Goal: Information Seeking & Learning: Learn about a topic

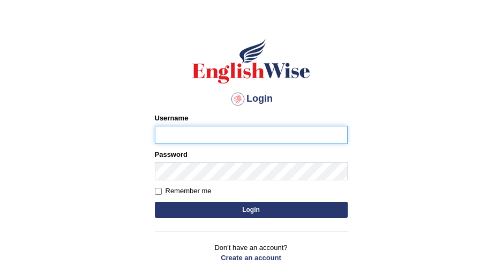
scroll to position [49, 0]
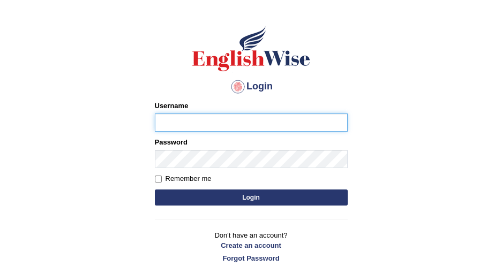
type input "DishaEw"
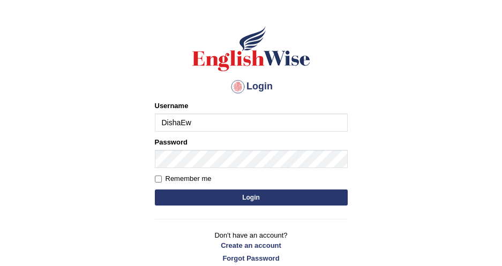
click at [236, 199] on button "Login" at bounding box center [251, 198] width 193 height 16
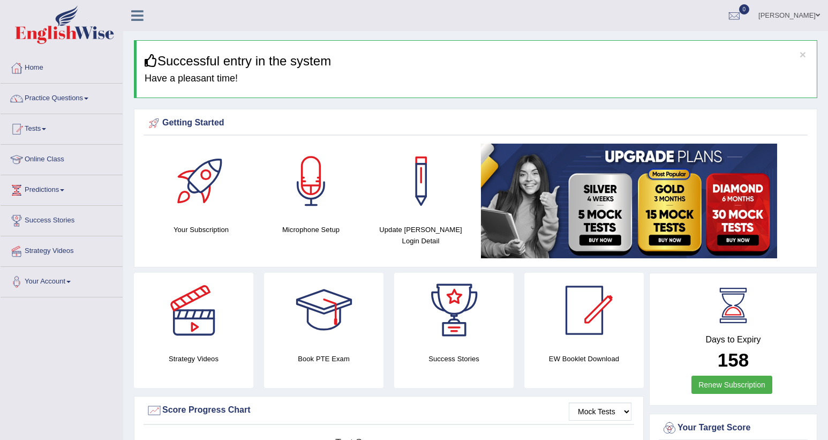
drag, startPoint x: 0, startPoint y: 0, endPoint x: 343, endPoint y: 19, distance: 343.3
click at [341, 16] on ul "Disha Vij Toggle navigation Username: DishaEw Access Type: Online Subscription:…" at bounding box center [581, 15] width 493 height 31
click at [98, 103] on link "Practice Questions" at bounding box center [62, 97] width 122 height 27
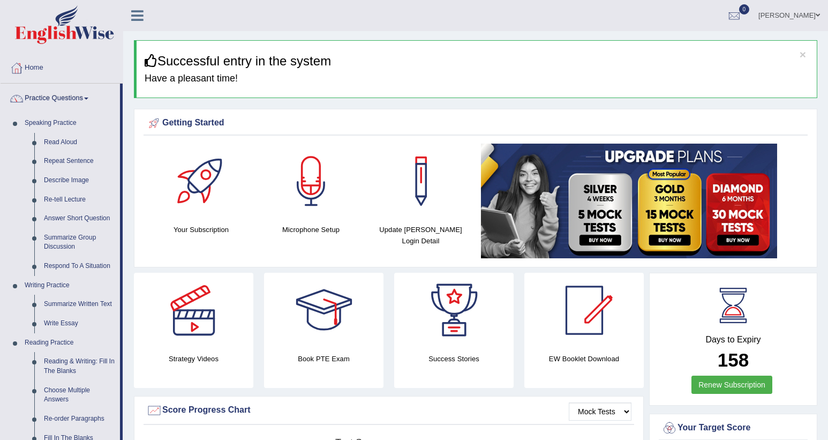
click at [102, 99] on link "Practice Questions" at bounding box center [60, 97] width 119 height 27
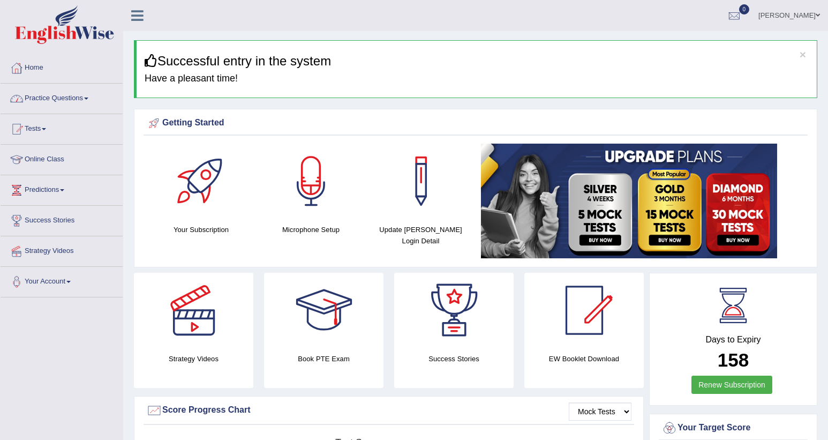
click at [95, 99] on link "Practice Questions" at bounding box center [62, 97] width 122 height 27
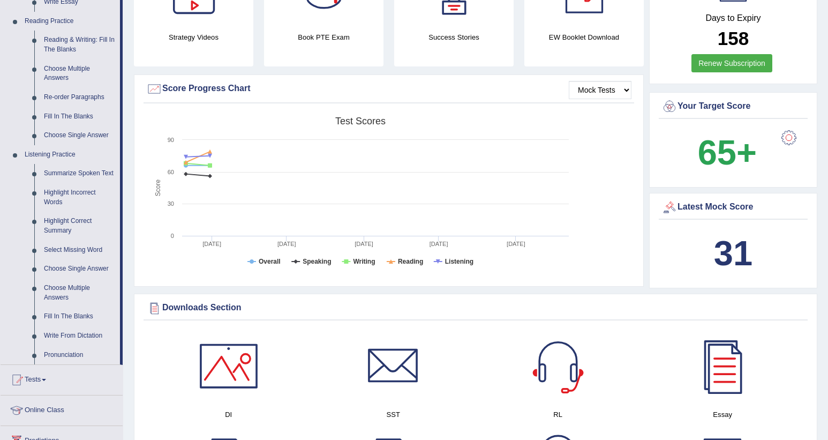
scroll to position [562, 0]
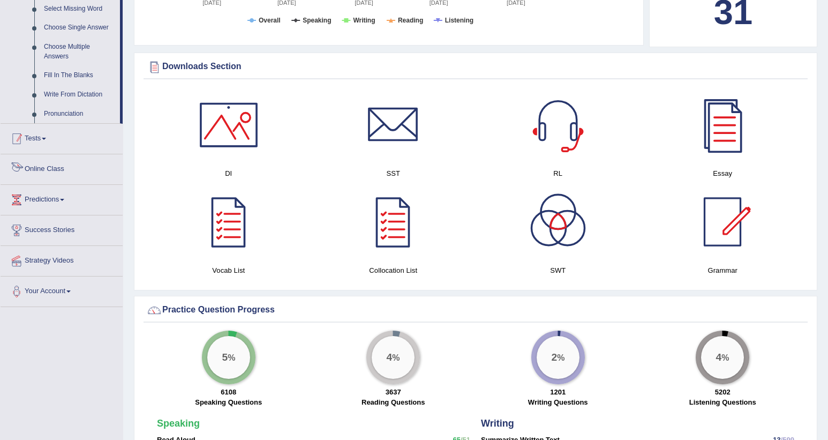
click at [51, 139] on link "Tests" at bounding box center [62, 137] width 122 height 27
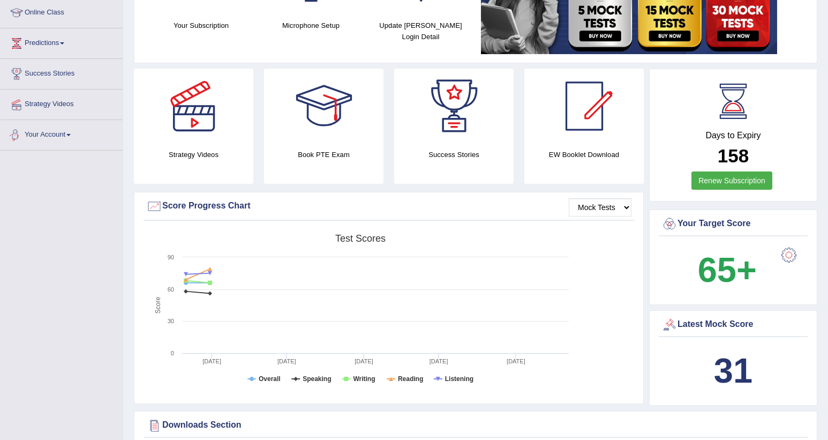
scroll to position [0, 0]
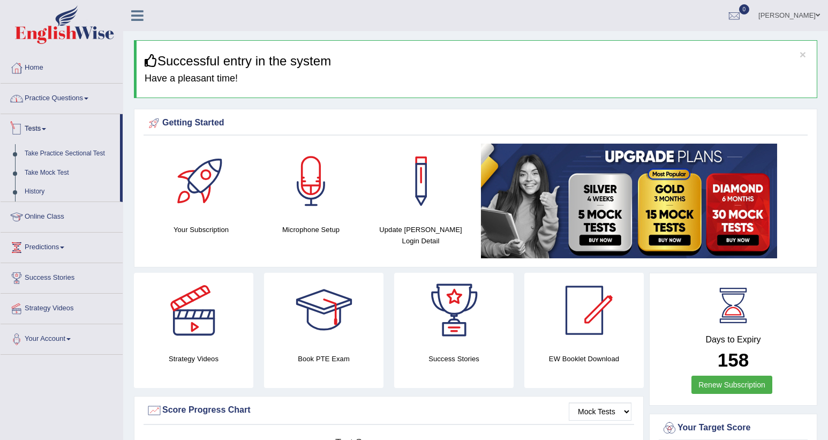
click at [76, 84] on link "Practice Questions" at bounding box center [62, 97] width 122 height 27
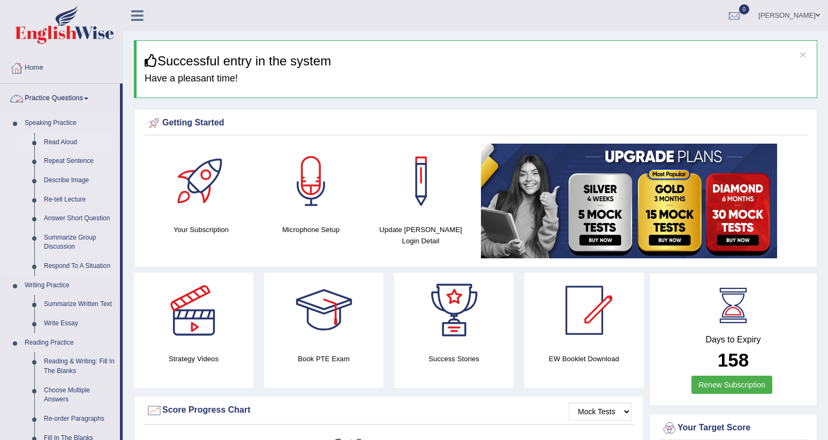
click at [66, 141] on link "Read Aloud" at bounding box center [79, 142] width 81 height 19
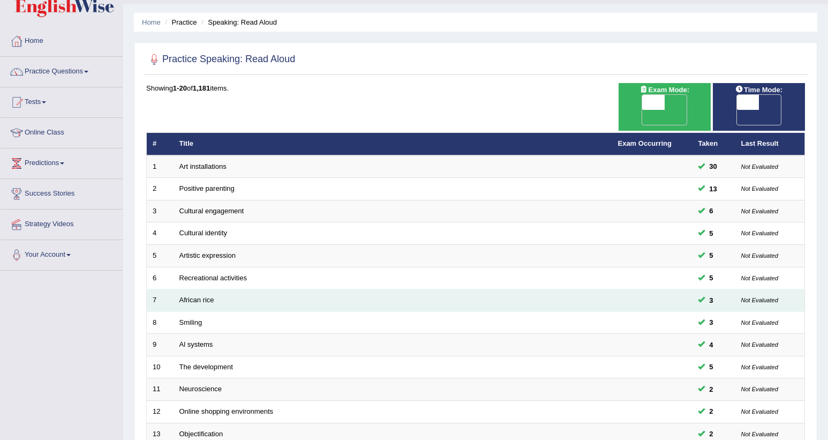
scroll to position [266, 0]
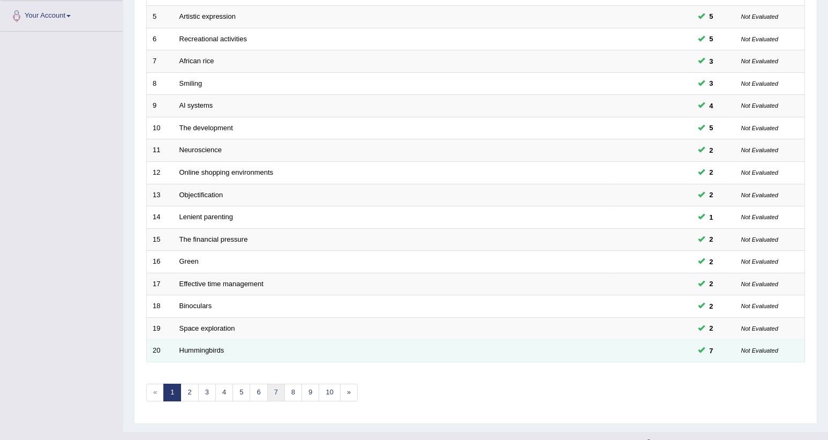
drag, startPoint x: 271, startPoint y: 375, endPoint x: 255, endPoint y: 336, distance: 42.6
click at [271, 383] on link "7" at bounding box center [276, 392] width 18 height 18
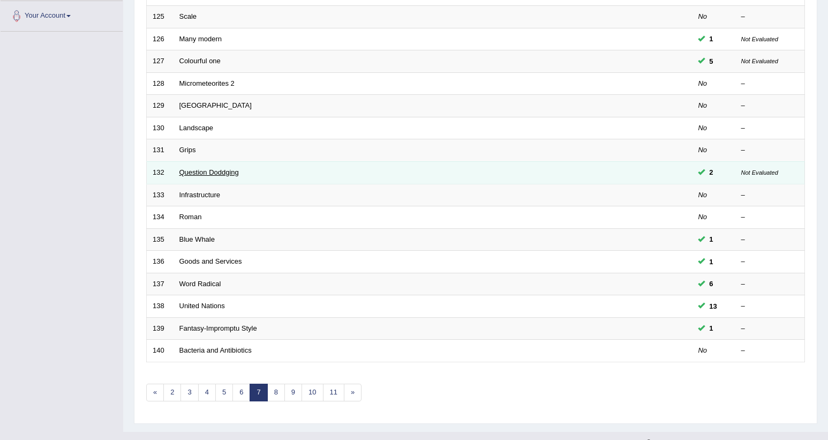
click at [202, 168] on link "Question Doddging" at bounding box center [208, 172] width 59 height 8
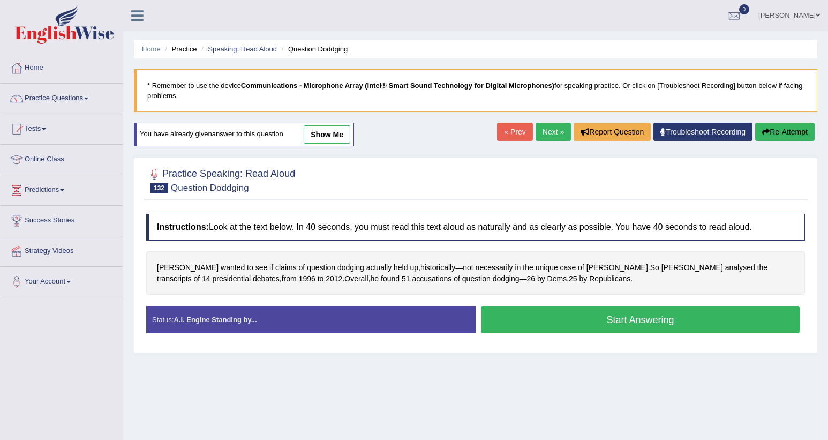
click at [544, 135] on link "Next »" at bounding box center [553, 132] width 35 height 18
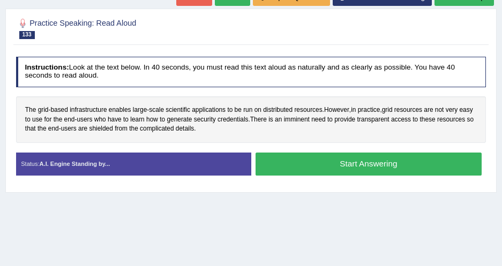
scroll to position [146, 0]
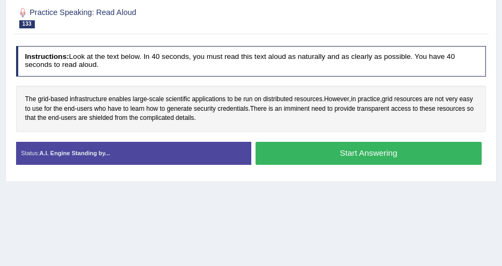
drag, startPoint x: 472, startPoint y: 0, endPoint x: 310, endPoint y: 19, distance: 163.4
click at [310, 19] on div at bounding box center [251, 18] width 470 height 28
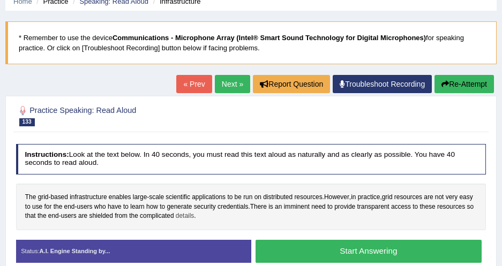
scroll to position [0, 0]
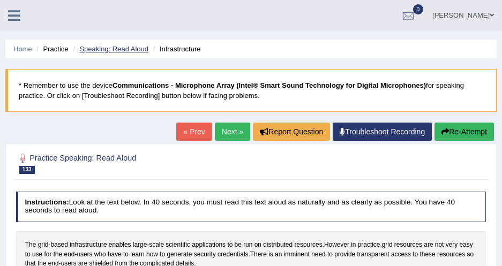
click at [111, 49] on link "Speaking: Read Aloud" at bounding box center [113, 49] width 69 height 8
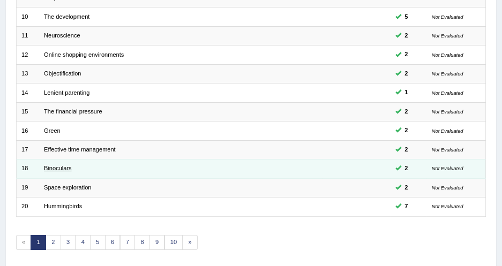
scroll to position [351, 0]
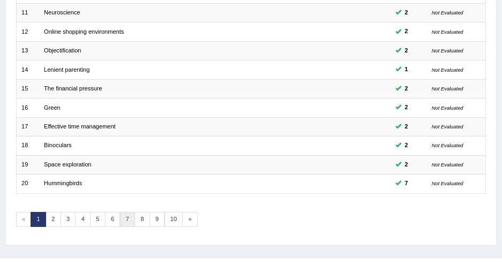
click at [124, 212] on link "7" at bounding box center [128, 219] width 16 height 15
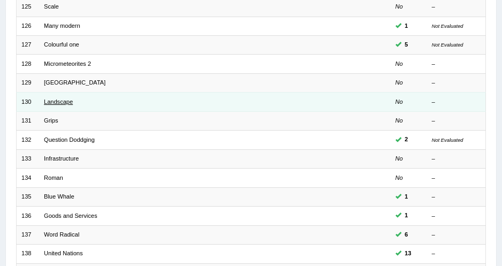
click at [58, 99] on link "Landscape" at bounding box center [58, 102] width 29 height 6
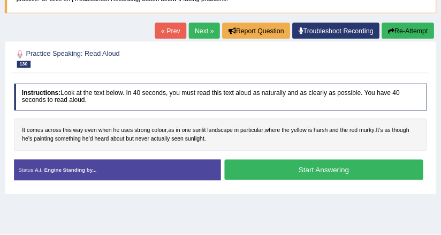
scroll to position [97, 0]
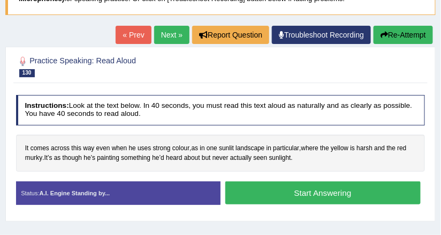
drag, startPoint x: 367, startPoint y: 2, endPoint x: 166, endPoint y: 180, distance: 268.6
click at [166, 183] on div "Status: A.I. Engine Standing by..." at bounding box center [118, 193] width 205 height 24
click at [285, 188] on button "Start Answering" at bounding box center [322, 192] width 195 height 23
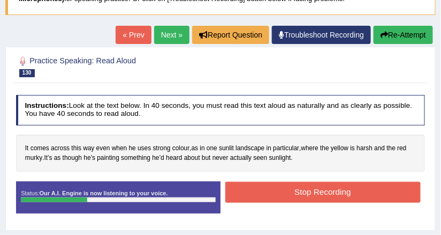
click at [300, 183] on button "Stop Recording" at bounding box center [322, 192] width 195 height 21
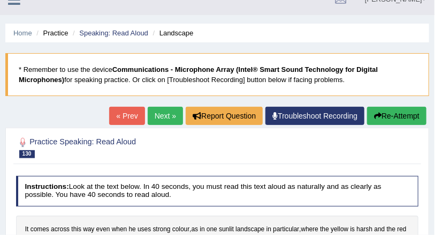
scroll to position [11, 0]
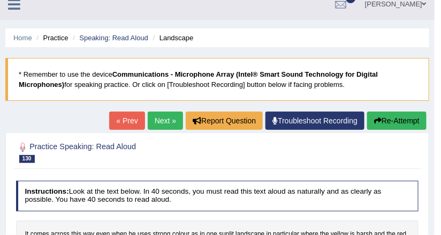
click at [178, 119] on link "Next »" at bounding box center [165, 120] width 35 height 18
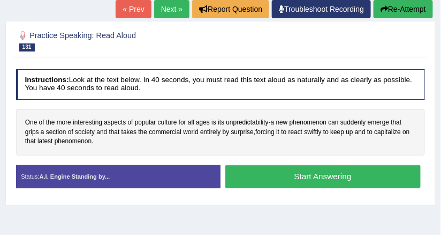
scroll to position [129, 0]
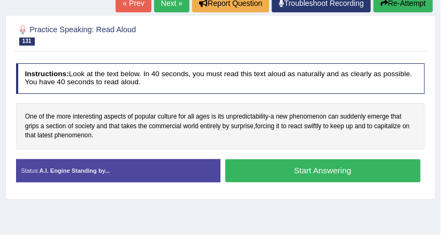
click at [275, 175] on button "Start Answering" at bounding box center [322, 170] width 195 height 23
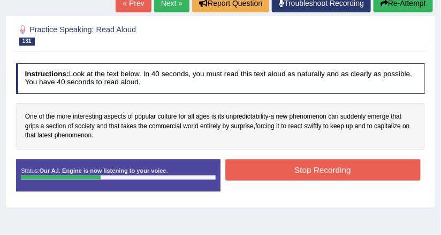
click at [275, 175] on button "Stop Recording" at bounding box center [322, 169] width 195 height 21
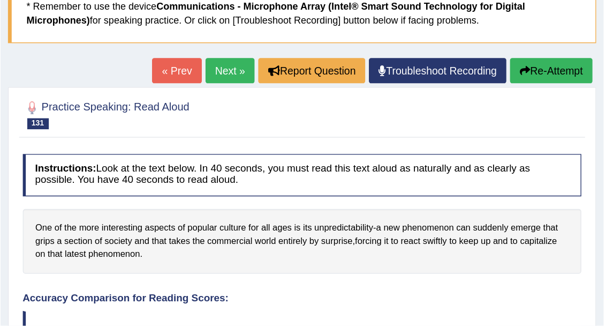
scroll to position [0, 0]
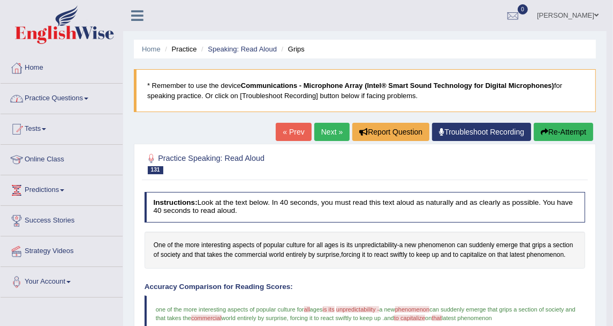
click at [70, 96] on link "Practice Questions" at bounding box center [62, 97] width 122 height 27
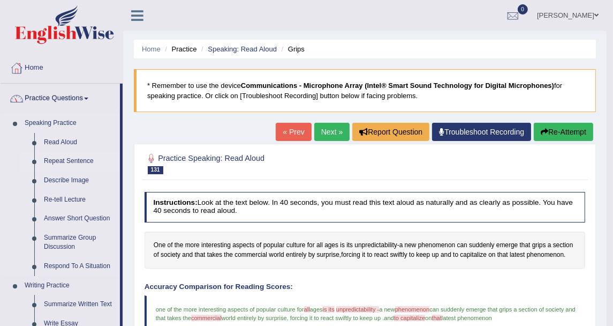
click at [70, 160] on link "Repeat Sentence" at bounding box center [79, 161] width 81 height 19
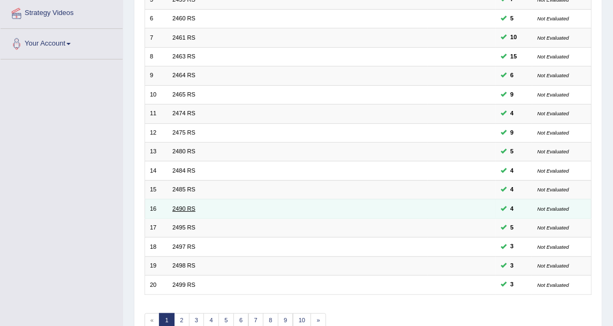
click at [192, 205] on link "2490 RS" at bounding box center [183, 208] width 23 height 6
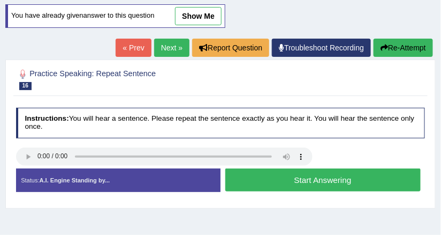
scroll to position [129, 0]
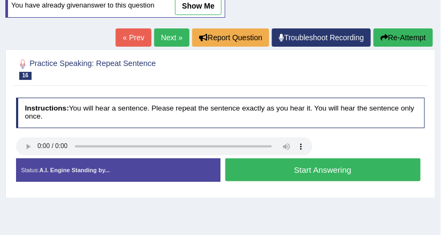
click at [252, 165] on button "Start Answering" at bounding box center [322, 169] width 195 height 23
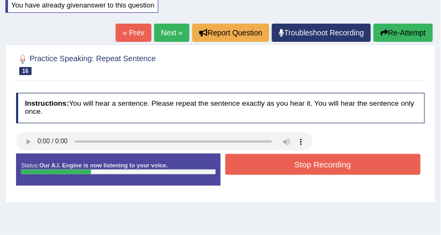
click at [288, 159] on button "Stop Recording" at bounding box center [322, 164] width 195 height 21
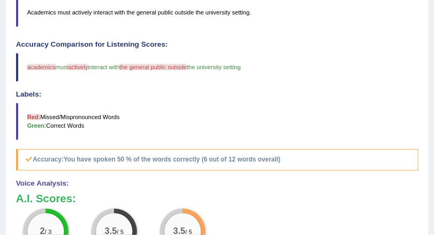
scroll to position [82, 0]
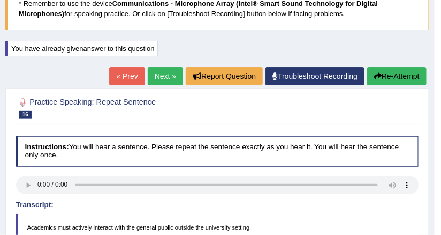
click at [407, 73] on button "Re-Attempt" at bounding box center [396, 76] width 59 height 18
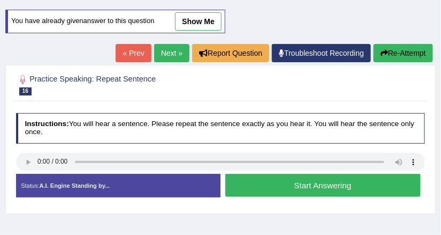
click at [260, 178] on button "Start Answering" at bounding box center [322, 185] width 195 height 23
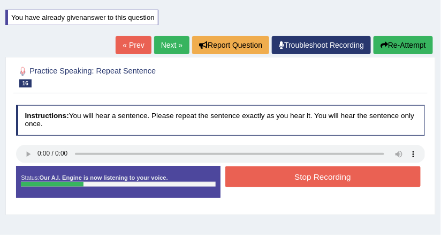
click at [279, 180] on button "Stop Recording" at bounding box center [322, 176] width 195 height 21
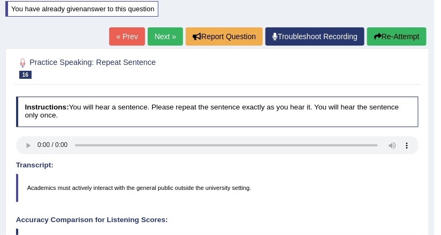
scroll to position [70, 0]
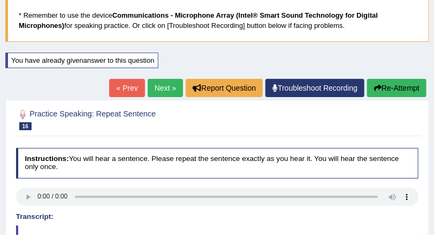
click at [171, 91] on link "Next »" at bounding box center [165, 88] width 35 height 18
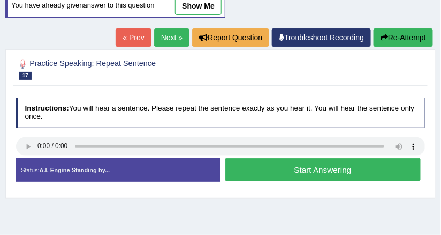
click at [250, 167] on button "Start Answering" at bounding box center [322, 169] width 195 height 23
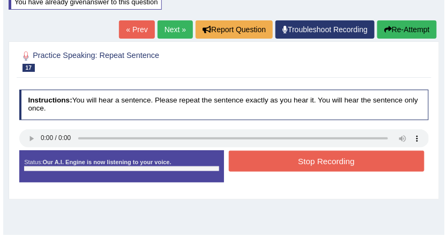
scroll to position [125, 0]
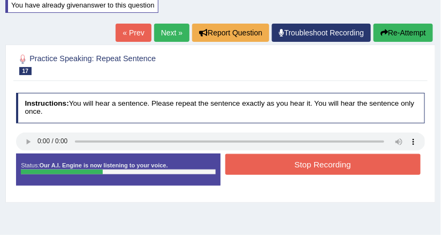
click at [275, 161] on button "Stop Recording" at bounding box center [322, 164] width 195 height 21
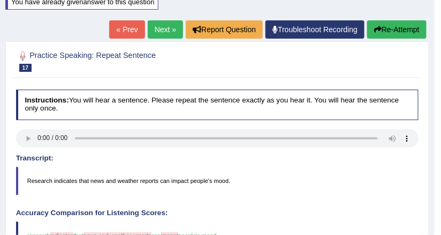
scroll to position [86, 0]
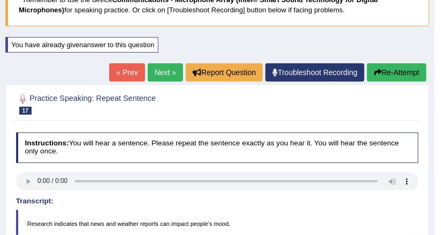
click at [383, 65] on button "Re-Attempt" at bounding box center [396, 72] width 59 height 18
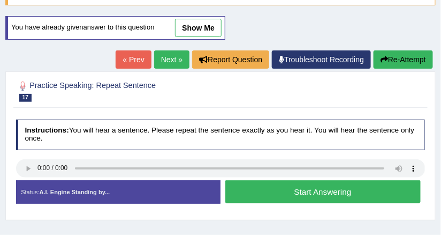
scroll to position [116, 0]
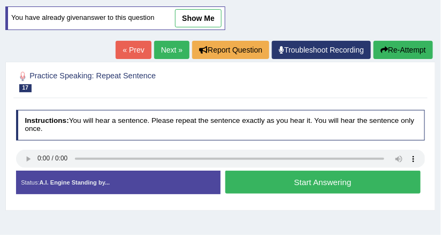
click at [284, 186] on button "Start Answering" at bounding box center [322, 181] width 195 height 23
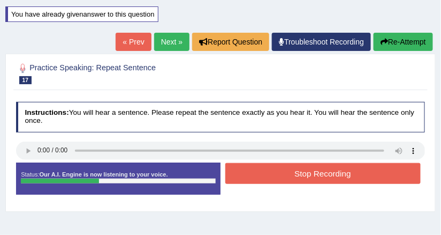
click at [295, 172] on button "Stop Recording" at bounding box center [322, 173] width 195 height 21
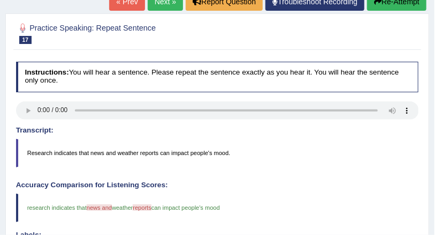
scroll to position [109, 0]
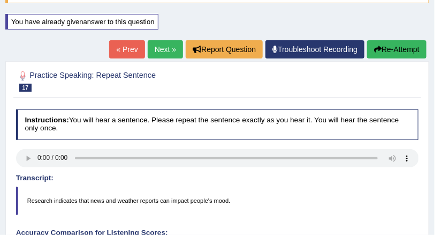
click at [175, 46] on link "Next »" at bounding box center [165, 49] width 35 height 18
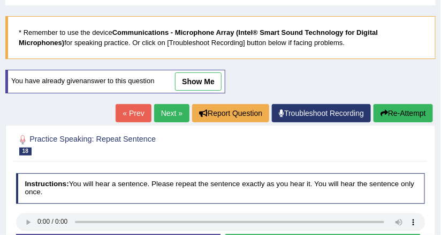
scroll to position [43, 0]
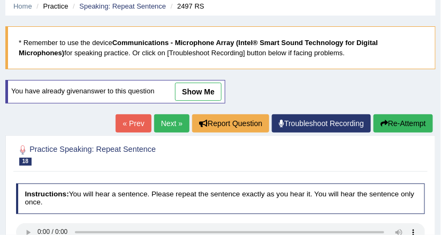
click at [172, 121] on link "Next »" at bounding box center [171, 123] width 35 height 18
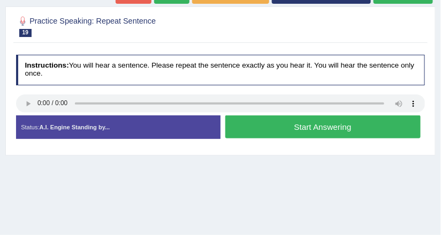
scroll to position [171, 0]
click at [265, 129] on button "Start Answering" at bounding box center [322, 126] width 195 height 23
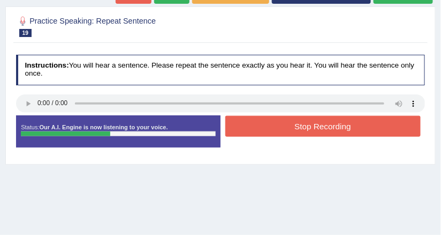
click at [265, 128] on button "Stop Recording" at bounding box center [322, 126] width 195 height 21
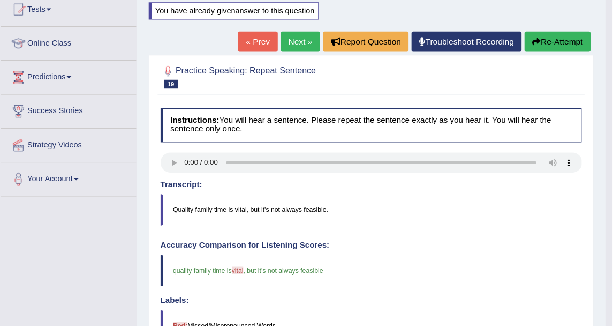
scroll to position [121, 0]
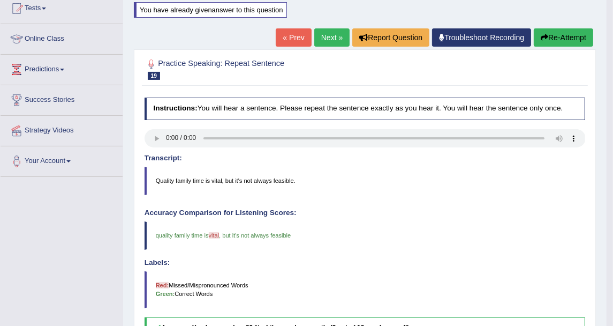
drag, startPoint x: 416, startPoint y: 0, endPoint x: 133, endPoint y: 74, distance: 292.4
click at [187, 85] on div "Practice Speaking: Repeat Sentence 19 2498 RS Instructions: You will hear a sen…" at bounding box center [365, 285] width 462 height 472
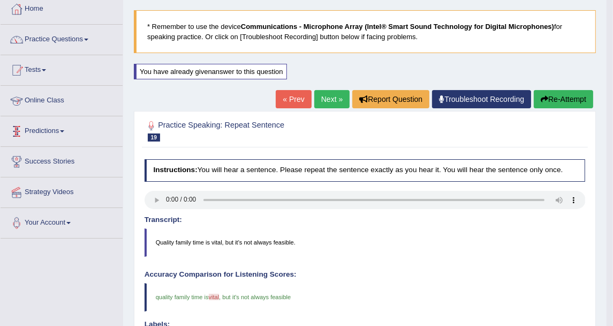
scroll to position [2, 0]
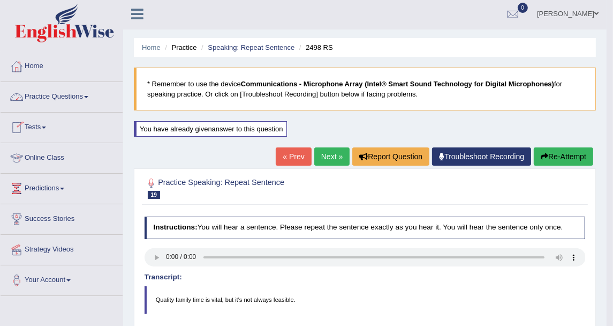
click at [41, 103] on link "Practice Questions" at bounding box center [62, 95] width 122 height 27
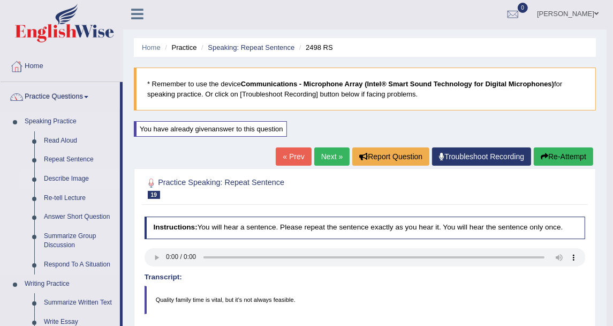
click at [60, 178] on link "Describe Image" at bounding box center [79, 178] width 81 height 19
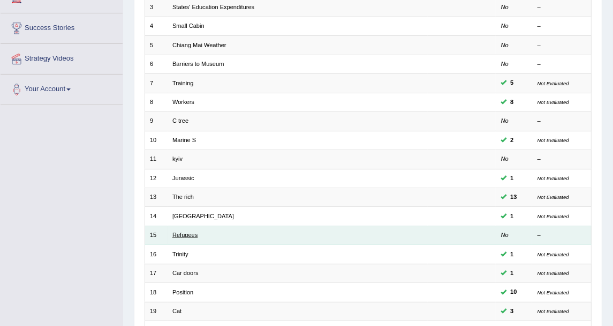
scroll to position [178, 0]
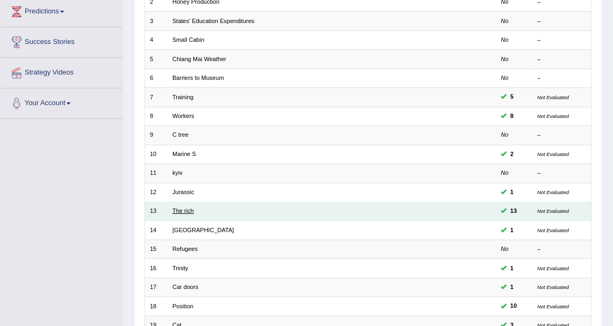
click at [185, 207] on link "The rich" at bounding box center [182, 210] width 21 height 6
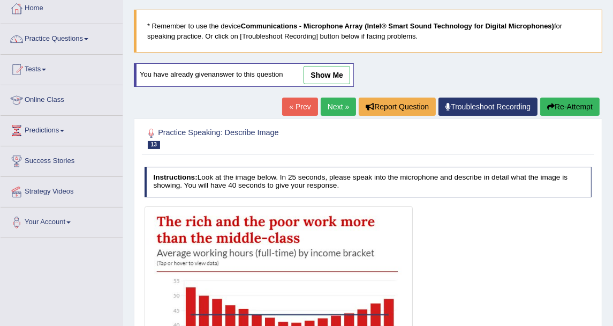
click at [308, 72] on link "show me" at bounding box center [327, 75] width 47 height 18
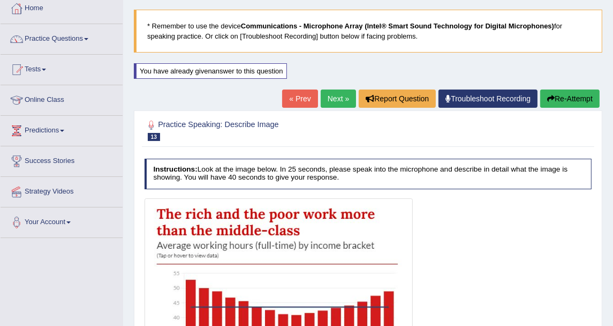
scroll to position [238, 0]
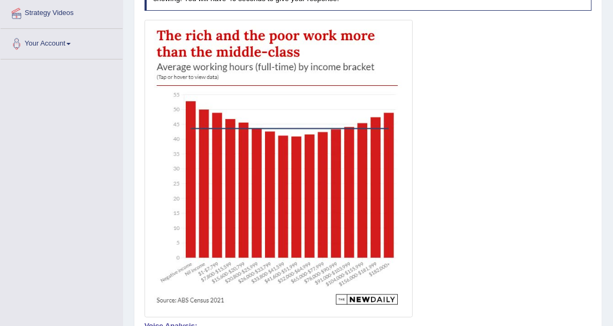
click at [289, 141] on img at bounding box center [279, 168] width 264 height 292
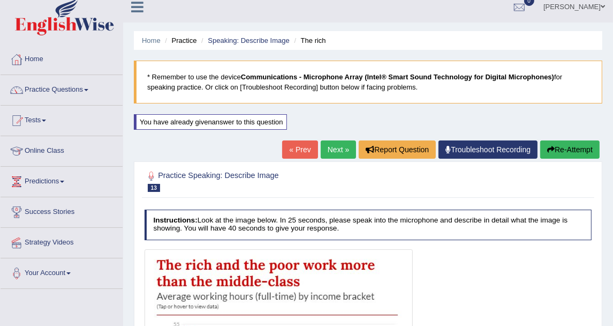
scroll to position [0, 0]
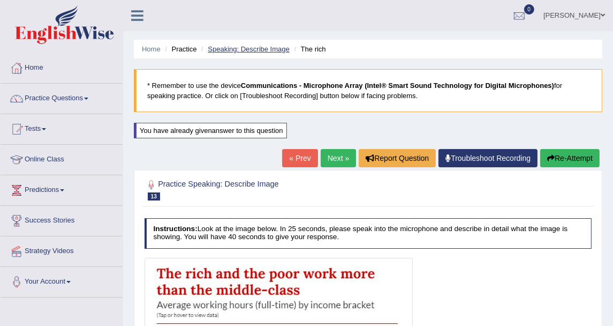
click at [215, 50] on link "Speaking: Describe Image" at bounding box center [248, 49] width 81 height 8
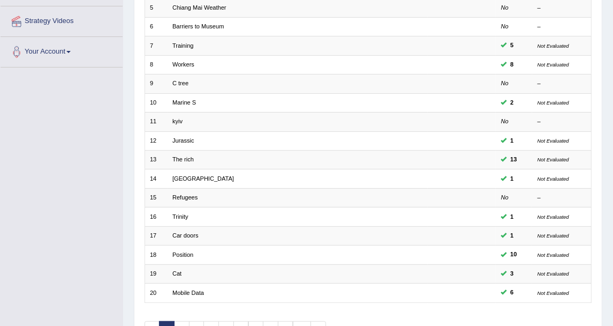
scroll to position [288, 0]
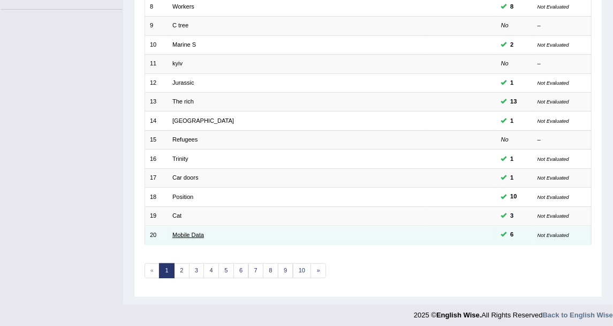
click at [183, 231] on link "Mobile Data" at bounding box center [188, 234] width 32 height 6
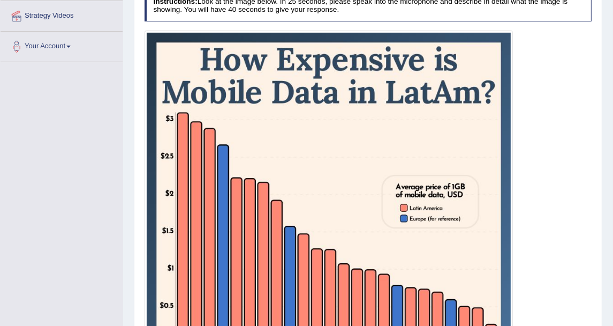
scroll to position [238, 0]
